Goal: Information Seeking & Learning: Learn about a topic

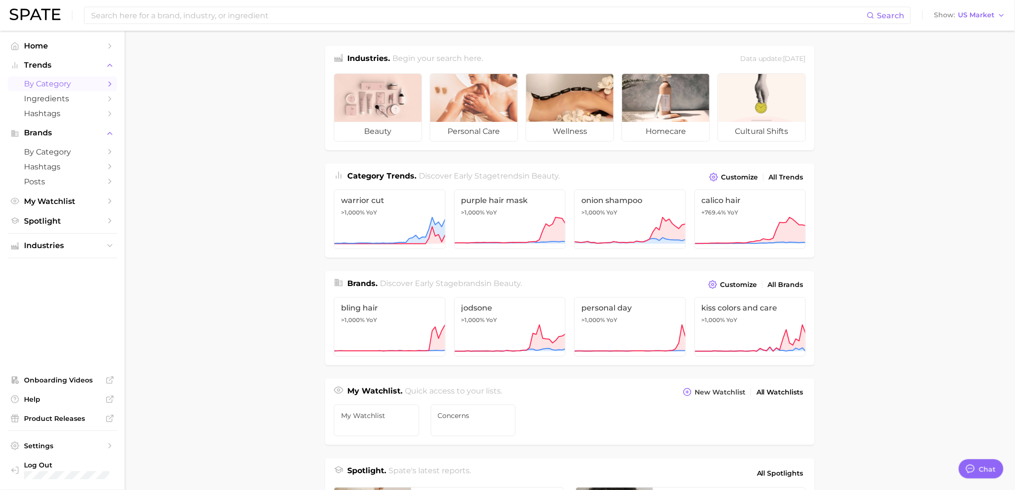
click at [61, 86] on span "by Category" at bounding box center [62, 83] width 77 height 9
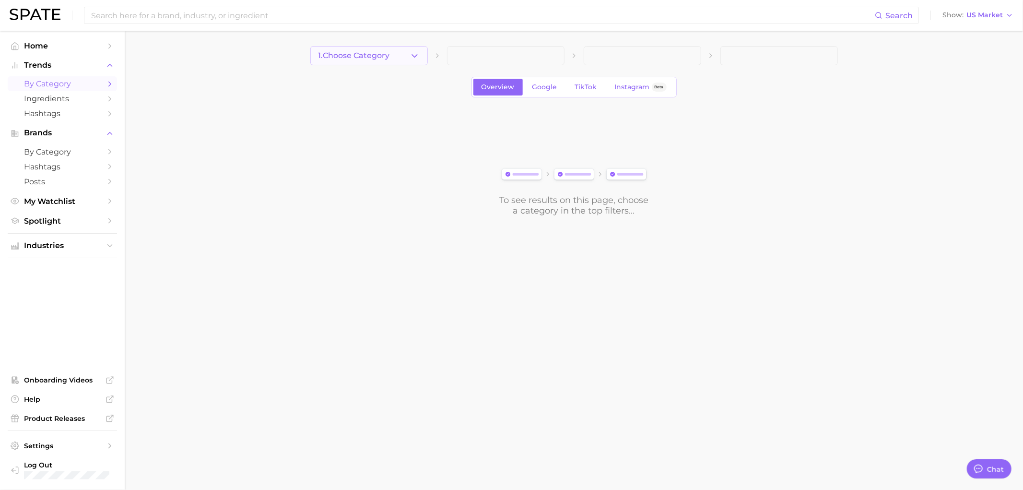
click at [397, 48] on button "1. Choose Category" at bounding box center [368, 55] width 117 height 19
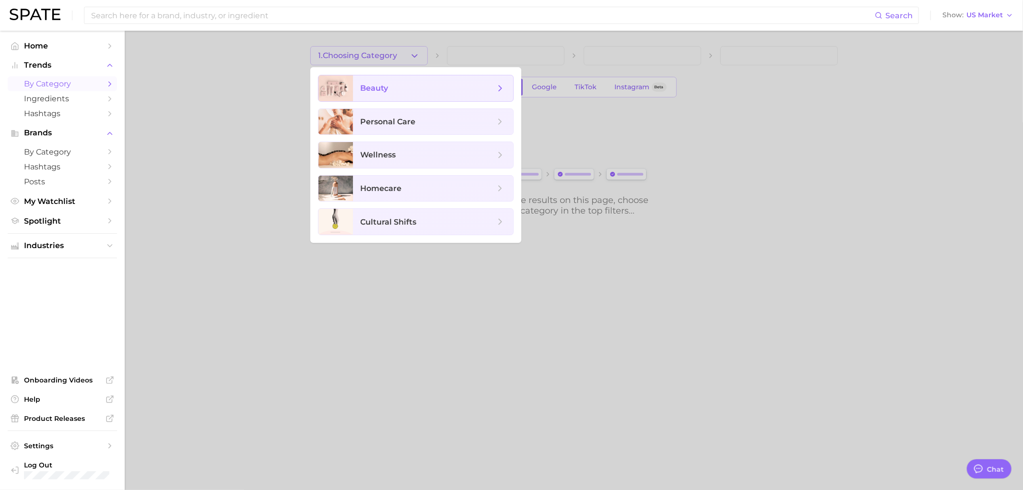
click at [402, 85] on span "beauty" at bounding box center [428, 88] width 134 height 11
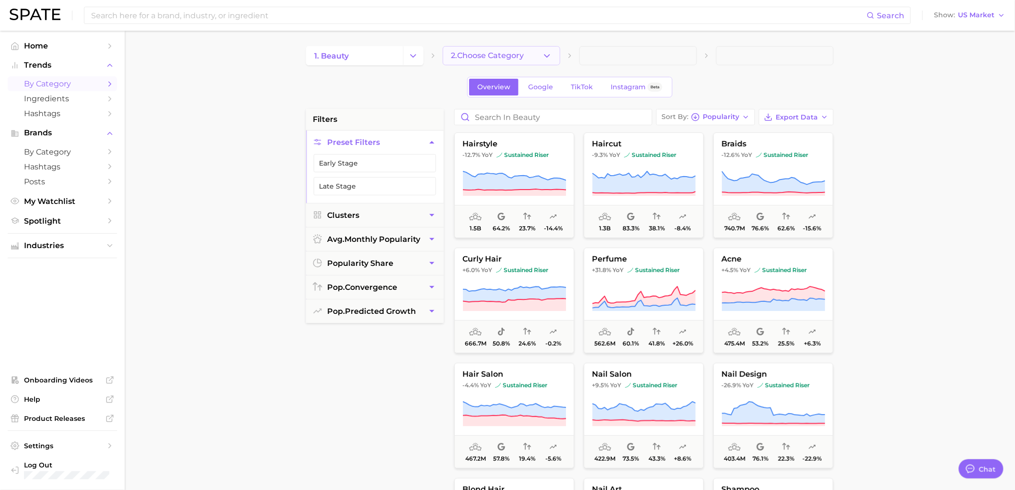
click at [500, 61] on button "2. Choose Category" at bounding box center [501, 55] width 117 height 19
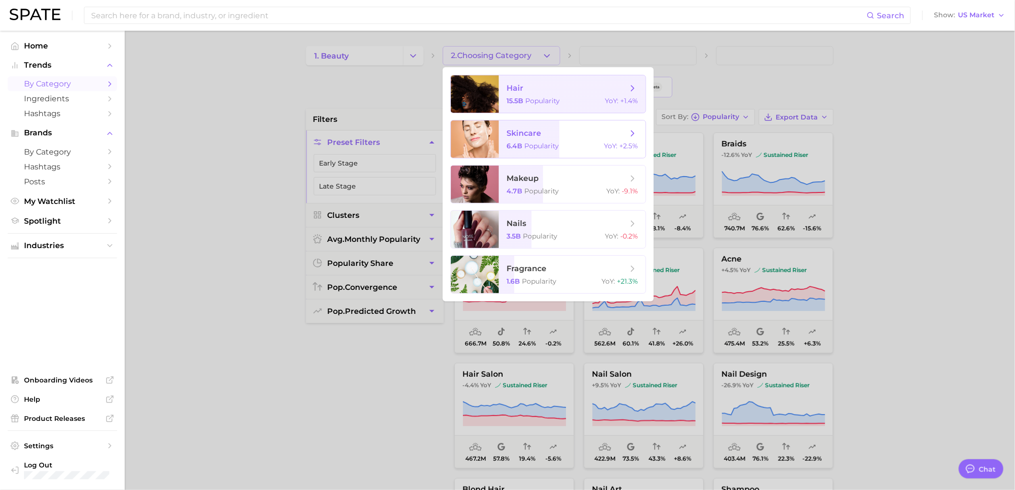
click at [527, 132] on span "skincare" at bounding box center [523, 133] width 35 height 9
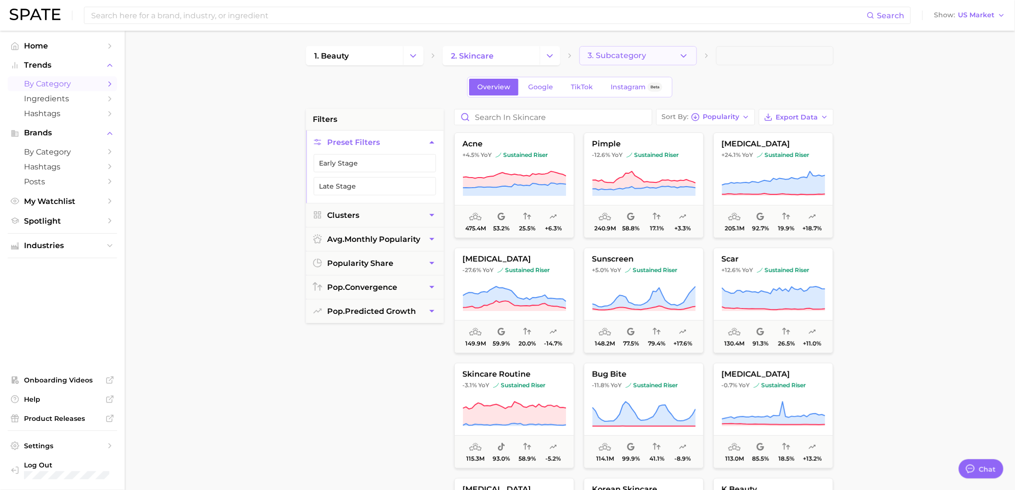
click at [646, 53] on button "3. Subcategory" at bounding box center [637, 55] width 117 height 19
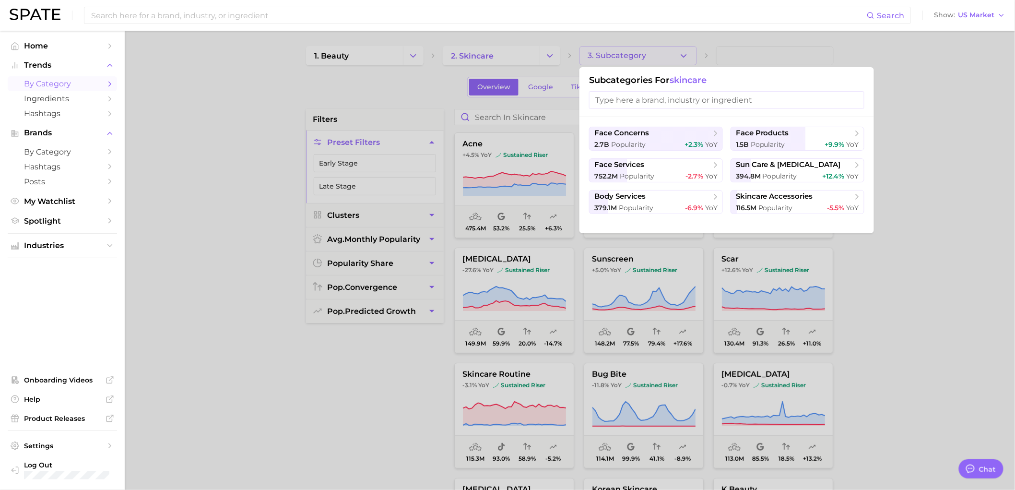
click at [761, 125] on div "face concerns 2.7b Popularity +2.3% YoY face products 1.5b Popularity +9.9% YoY…" at bounding box center [726, 175] width 294 height 116
click at [763, 129] on span "face products" at bounding box center [762, 133] width 53 height 9
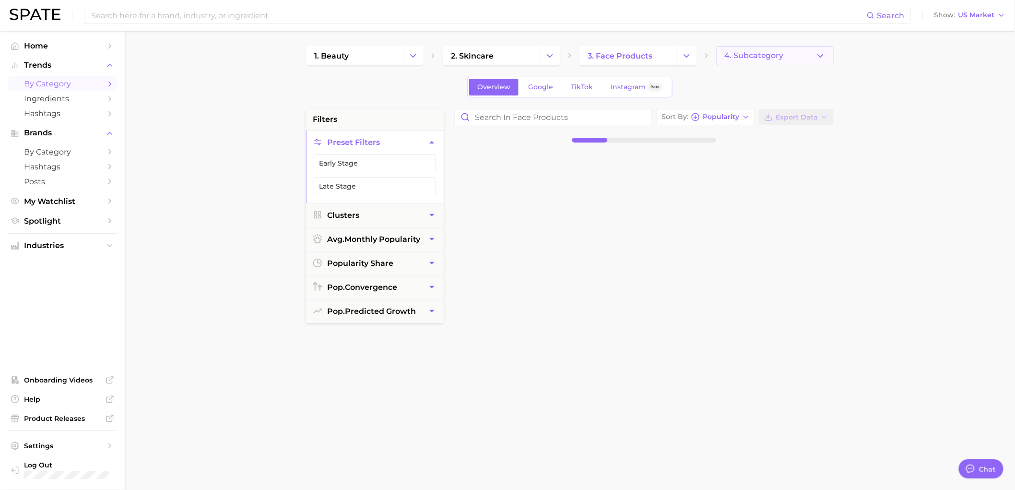
click at [770, 50] on button "4. Subcategory" at bounding box center [774, 55] width 117 height 19
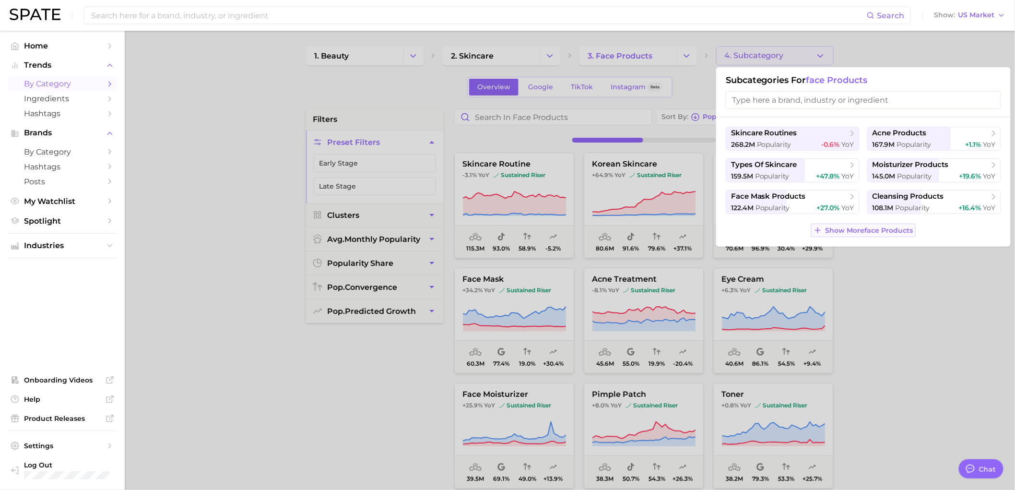
click at [864, 236] on button "Show More face products" at bounding box center [863, 229] width 104 height 13
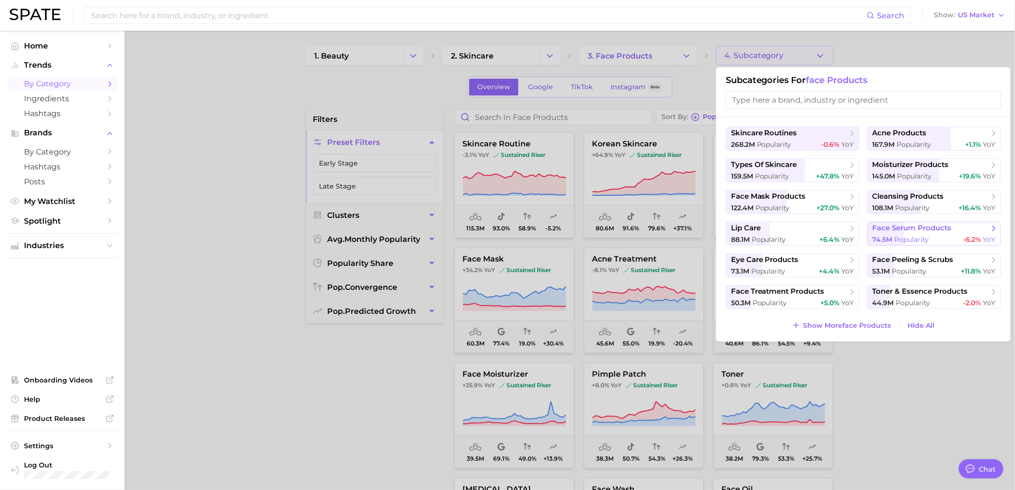
click at [896, 233] on button "face serum products 74.5m Popularity -6.2% YoY" at bounding box center [934, 234] width 134 height 24
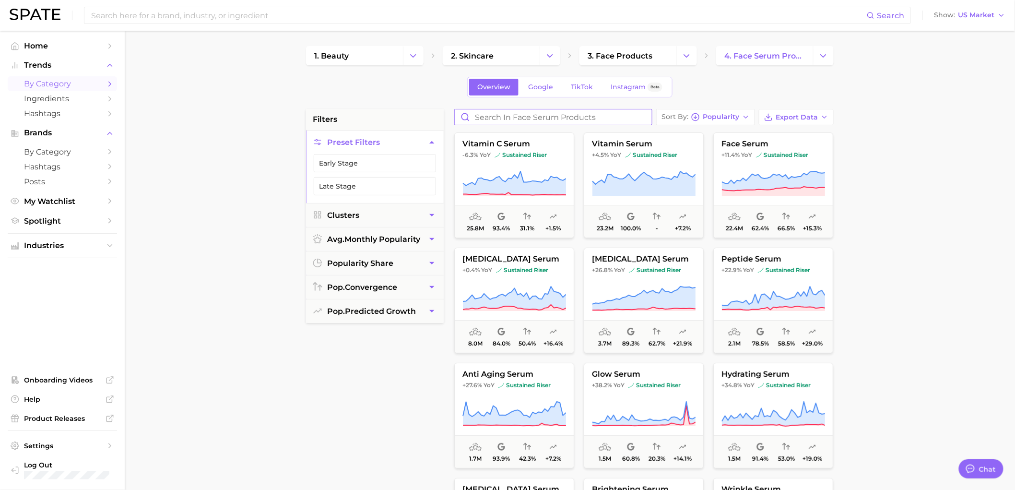
click at [584, 117] on input "Search in face serum products" at bounding box center [553, 116] width 197 height 15
click at [390, 217] on button "Clusters" at bounding box center [375, 214] width 138 height 23
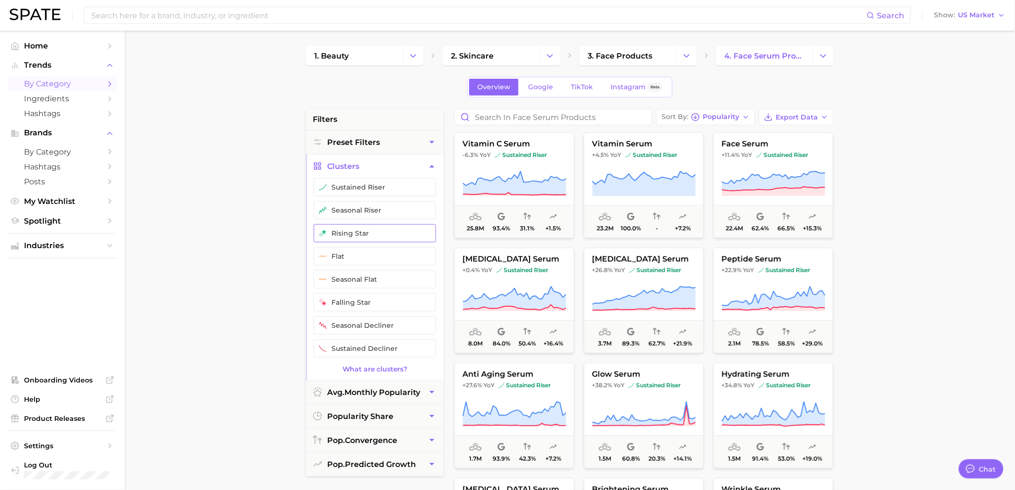
click at [369, 234] on button "rising star" at bounding box center [375, 233] width 122 height 18
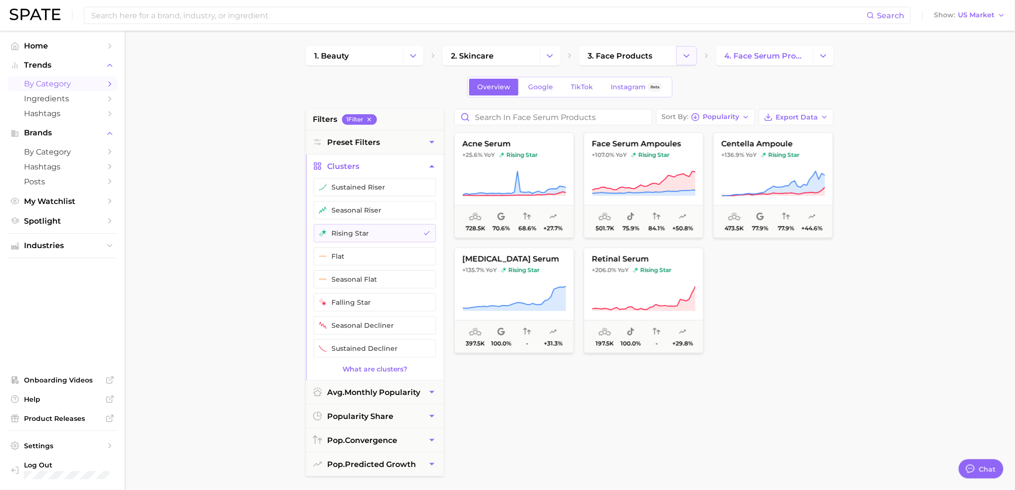
click at [690, 56] on icon "Change Category" at bounding box center [686, 56] width 10 height 10
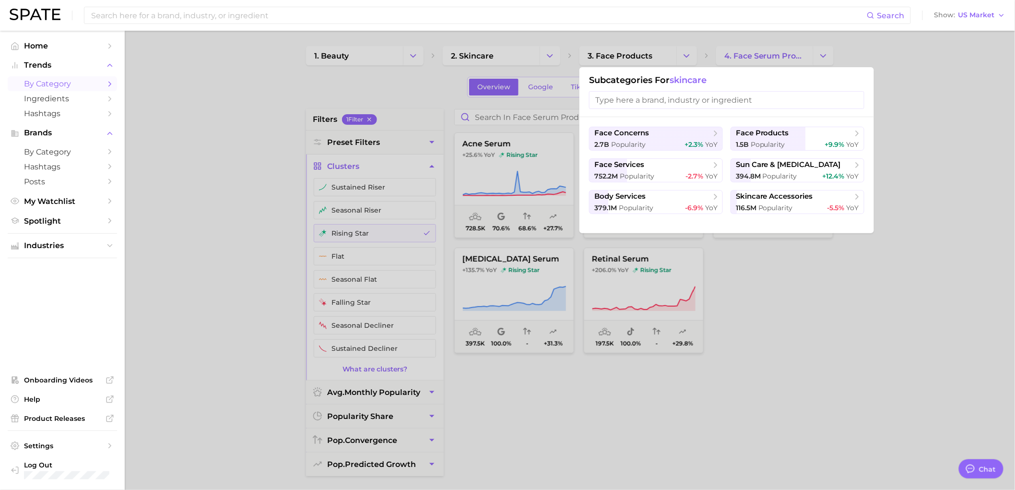
click at [949, 194] on div at bounding box center [507, 245] width 1015 height 490
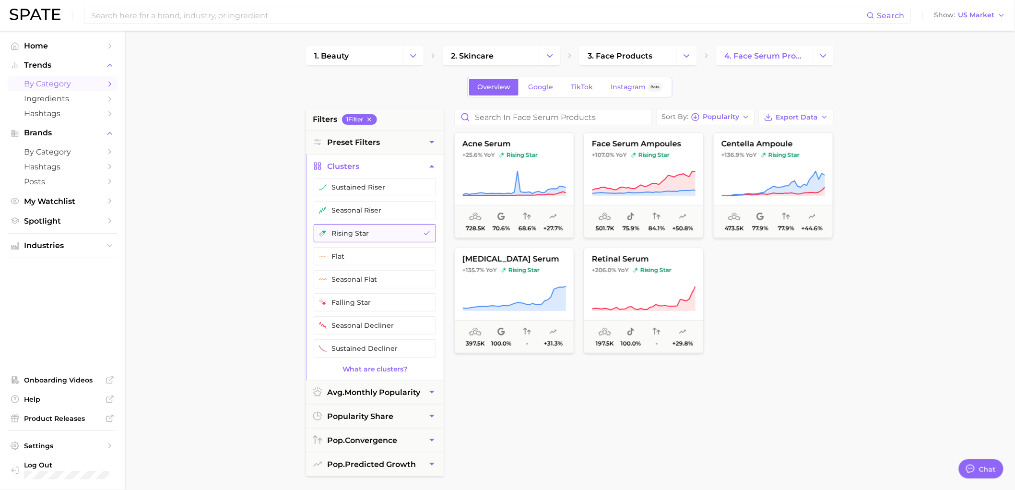
click at [358, 232] on button "rising star" at bounding box center [375, 233] width 122 height 18
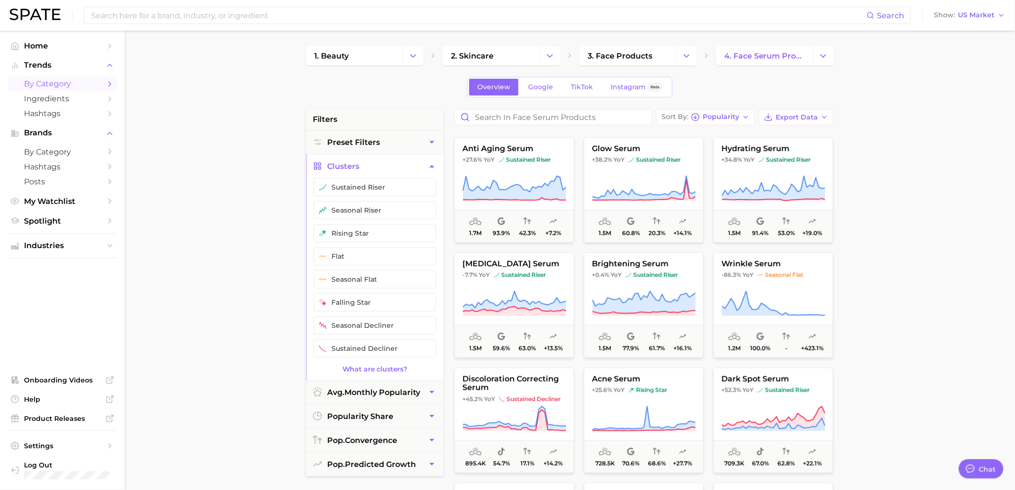
scroll to position [426, 0]
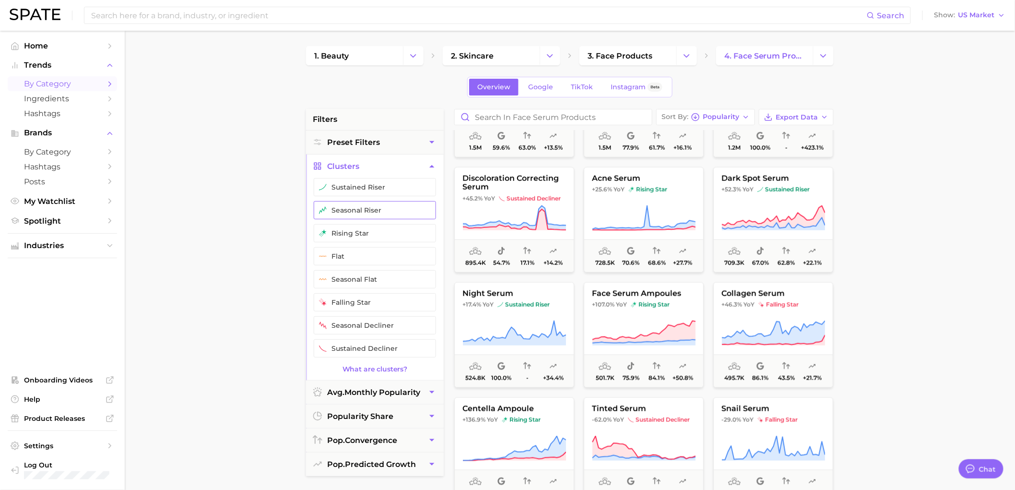
click at [416, 215] on button "seasonal riser" at bounding box center [375, 210] width 122 height 18
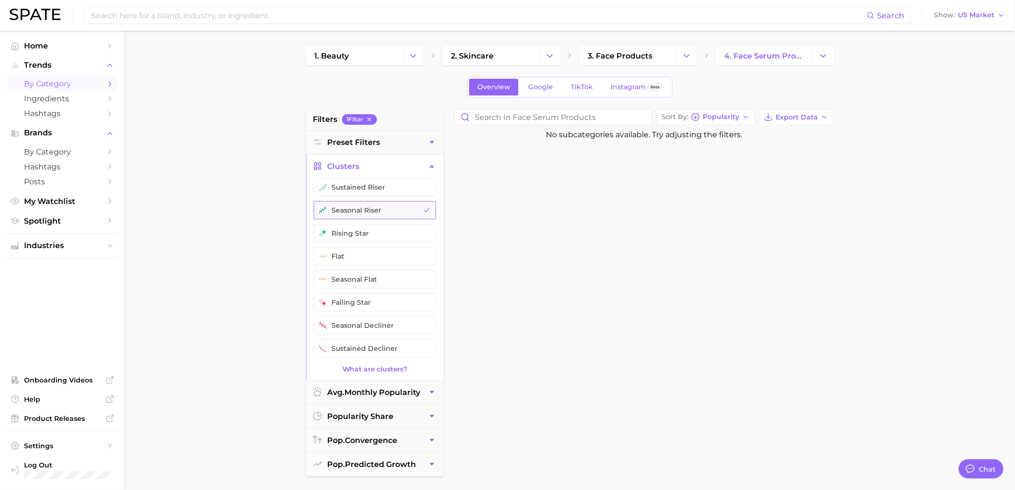
click at [377, 206] on button "seasonal riser" at bounding box center [375, 210] width 122 height 18
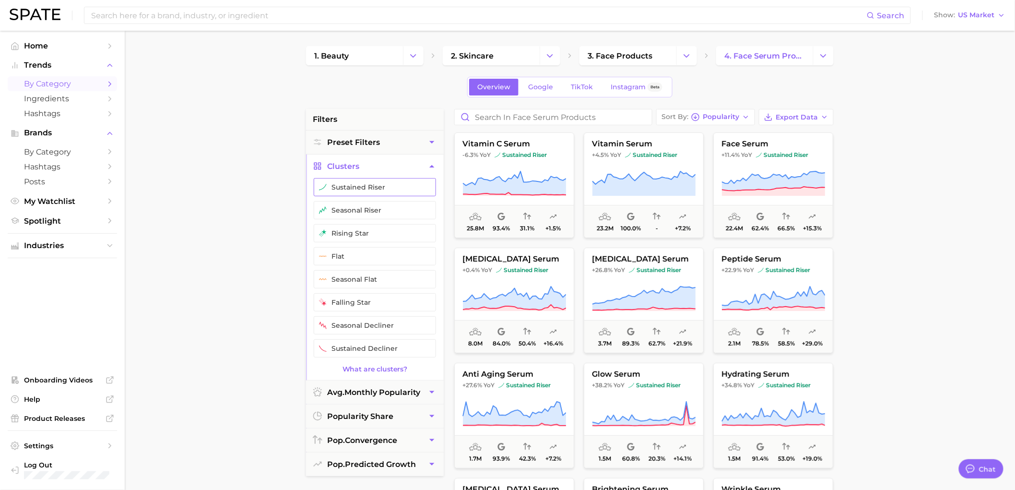
click at [386, 185] on button "sustained riser" at bounding box center [375, 187] width 122 height 18
click at [363, 187] on button "sustained riser" at bounding box center [375, 187] width 122 height 18
click at [59, 96] on span "Ingredients" at bounding box center [62, 98] width 77 height 9
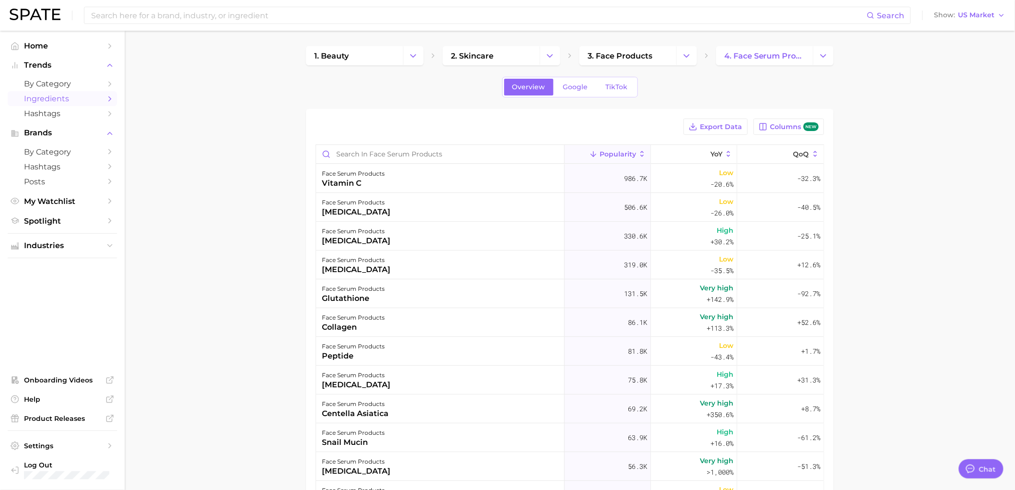
type textarea "x"
click at [937, 169] on main "1. beauty 2. skincare 3. face products 4. face serum products Overview Google T…" at bounding box center [570, 361] width 890 height 661
click at [791, 126] on span "Columns new" at bounding box center [794, 126] width 48 height 9
click at [791, 126] on span "Columns" at bounding box center [802, 127] width 31 height 8
click at [725, 128] on span "Export Data" at bounding box center [738, 127] width 42 height 8
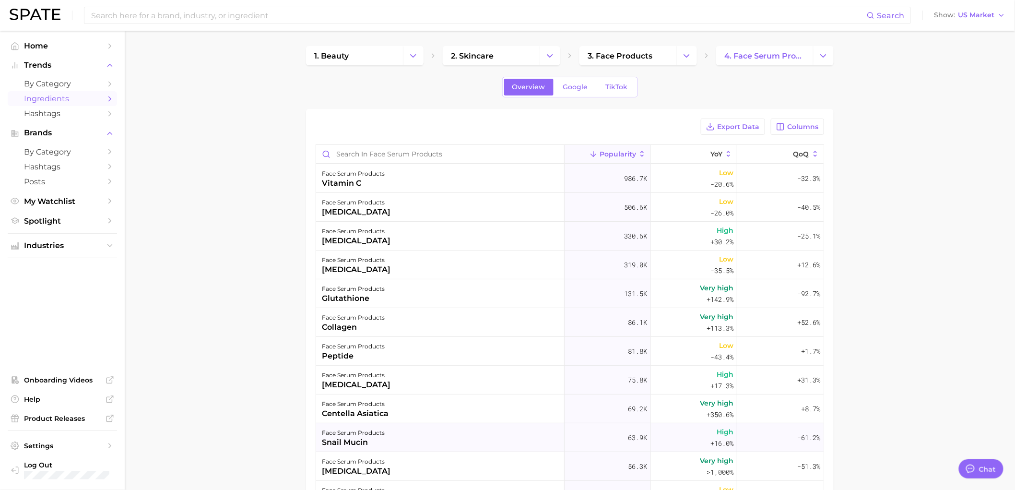
click at [365, 438] on div "snail mucin" at bounding box center [353, 442] width 63 height 12
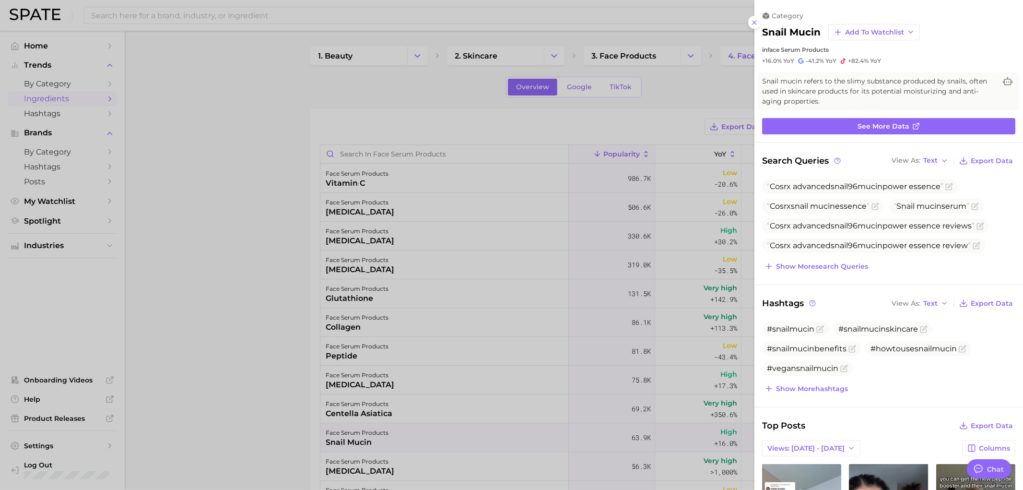
click at [461, 389] on div at bounding box center [511, 245] width 1023 height 490
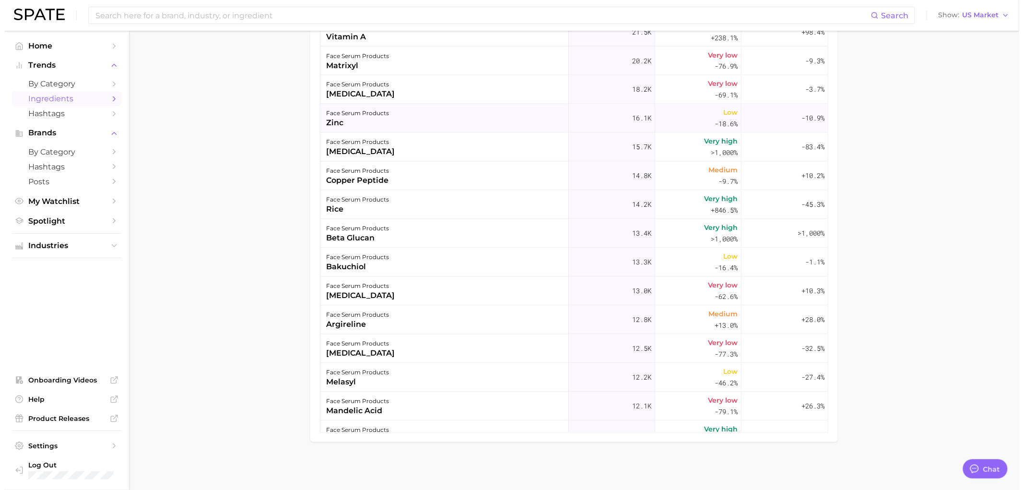
scroll to position [639, 0]
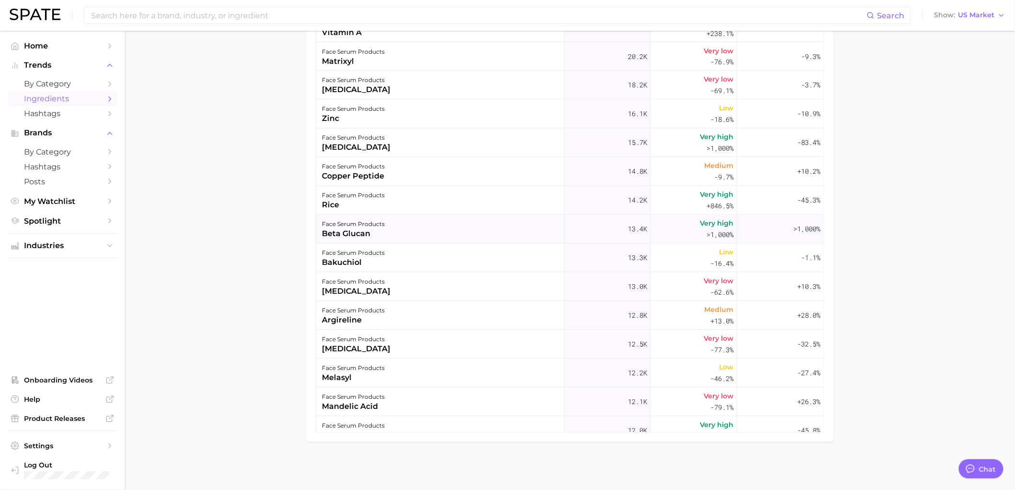
click at [375, 230] on div "beta glucan" at bounding box center [353, 234] width 63 height 12
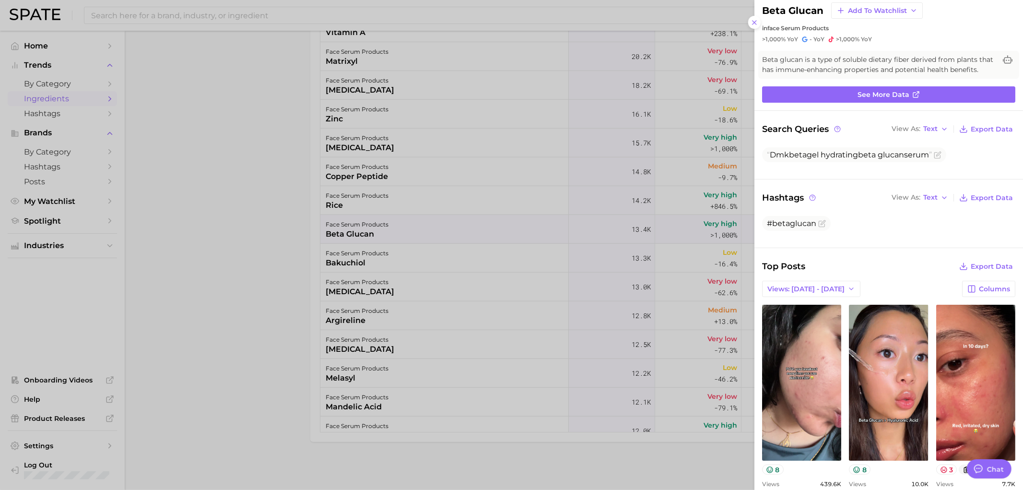
scroll to position [0, 0]
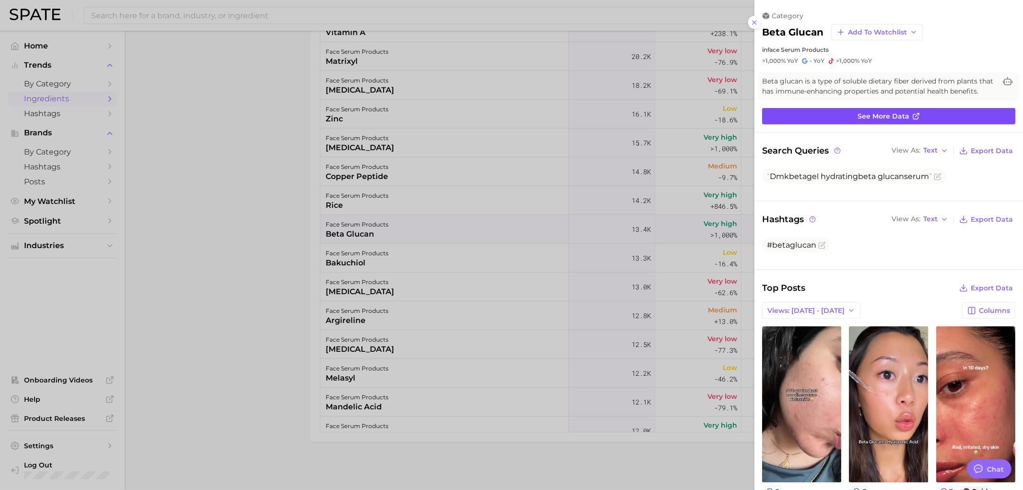
click at [902, 120] on span "See more data" at bounding box center [883, 116] width 52 height 8
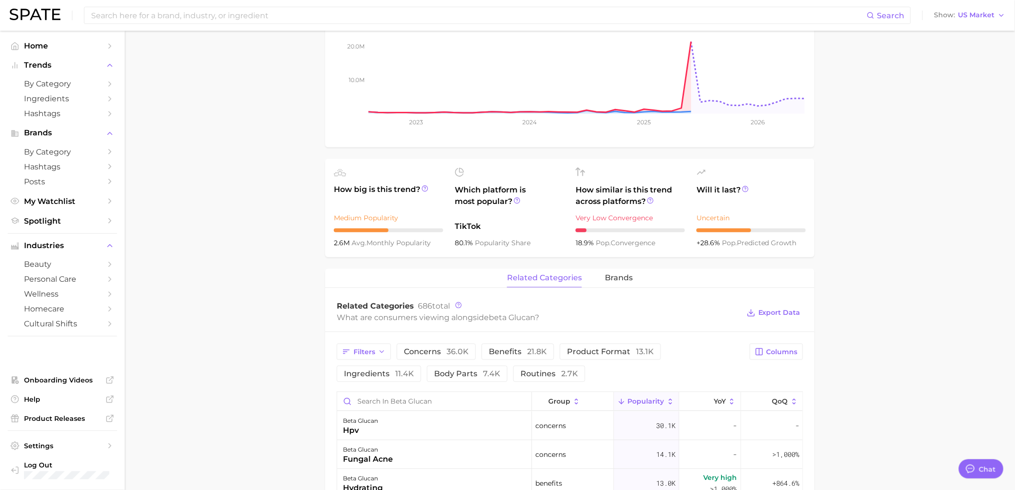
scroll to position [213, 0]
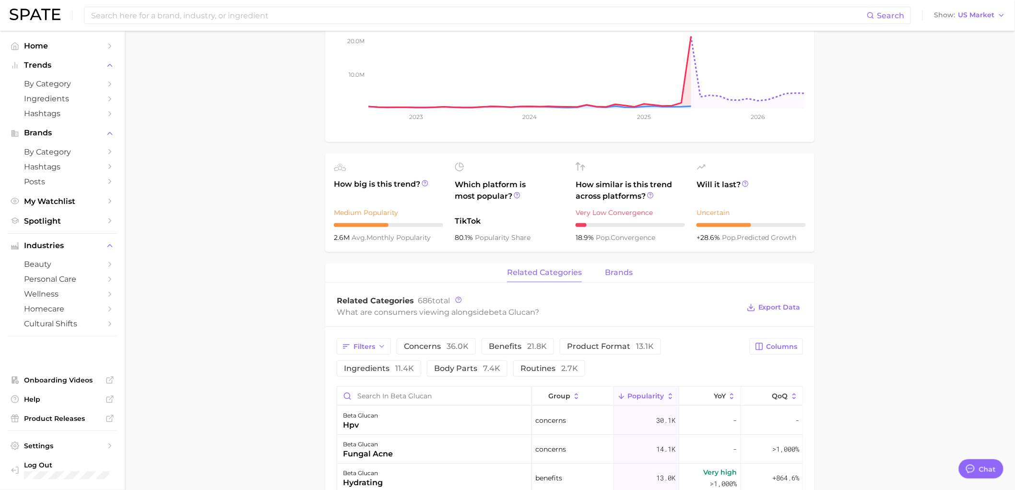
click at [621, 272] on span "brands" at bounding box center [619, 272] width 28 height 9
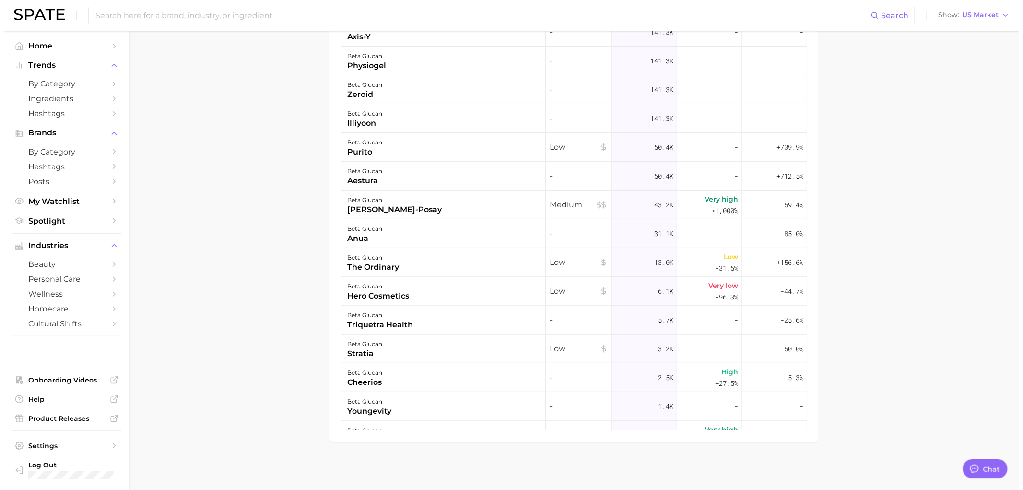
scroll to position [211, 0]
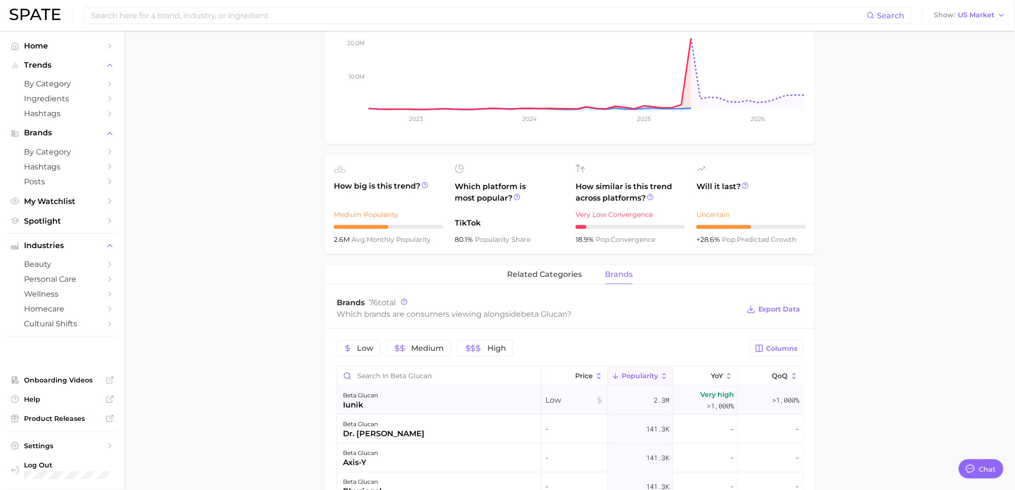
click at [365, 399] on div "beta glucan" at bounding box center [360, 395] width 35 height 12
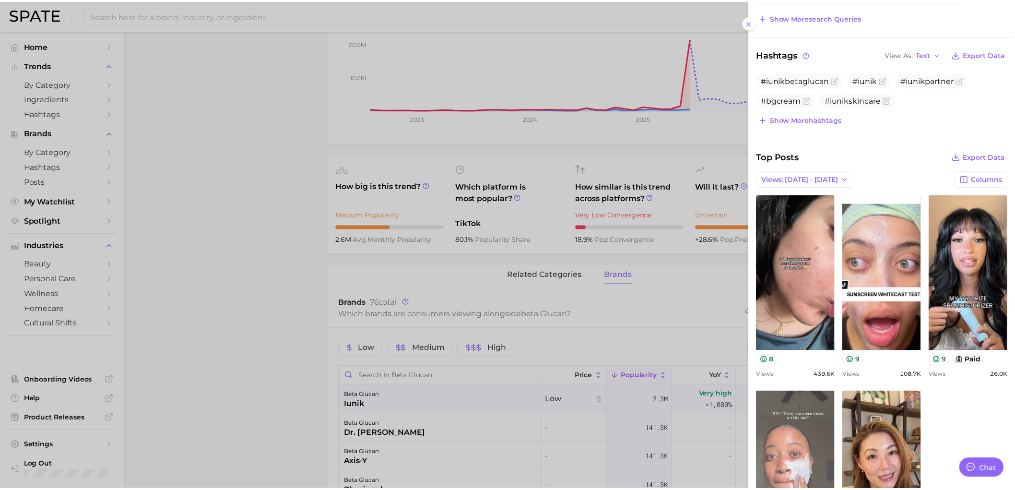
scroll to position [213, 0]
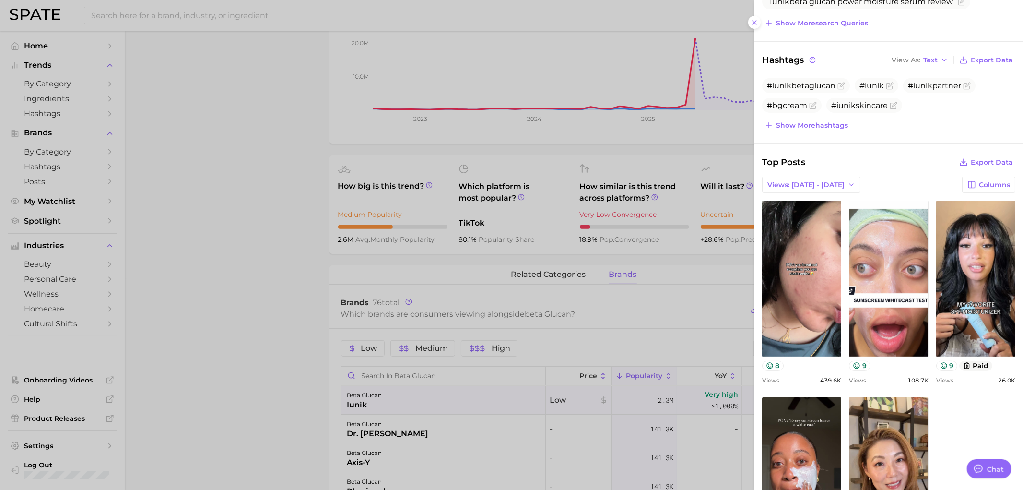
click at [708, 293] on div at bounding box center [511, 245] width 1023 height 490
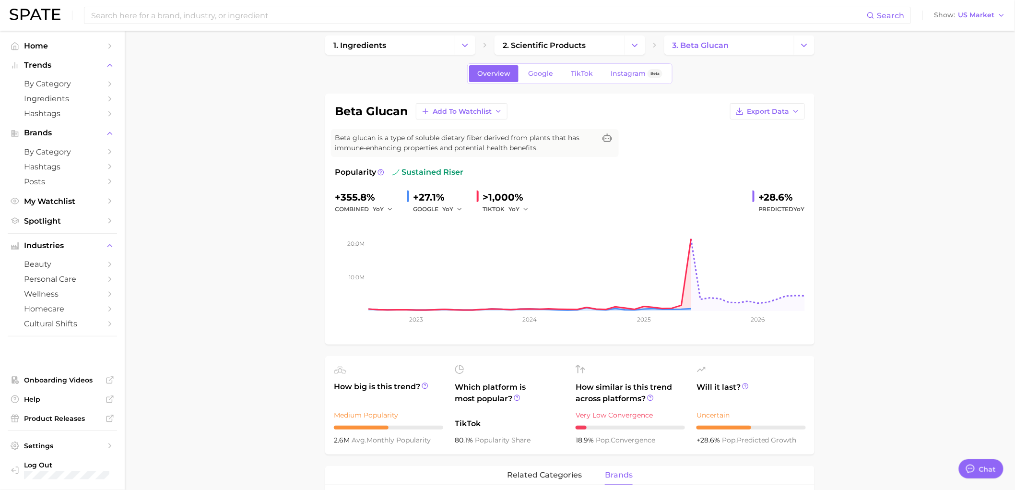
scroll to position [0, 0]
